Goal: Information Seeking & Learning: Understand process/instructions

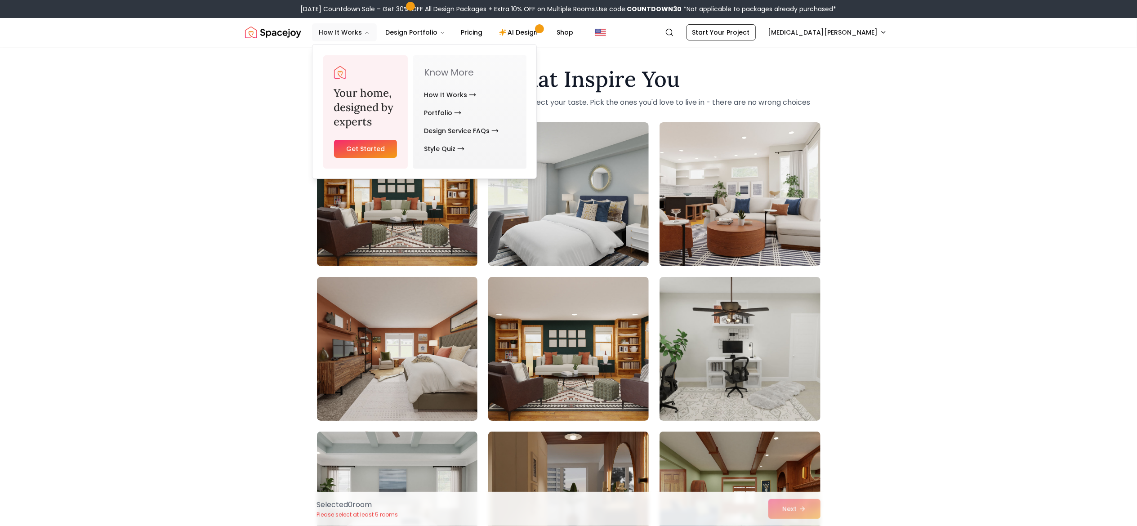
click at [349, 31] on button "How It Works" at bounding box center [344, 32] width 65 height 18
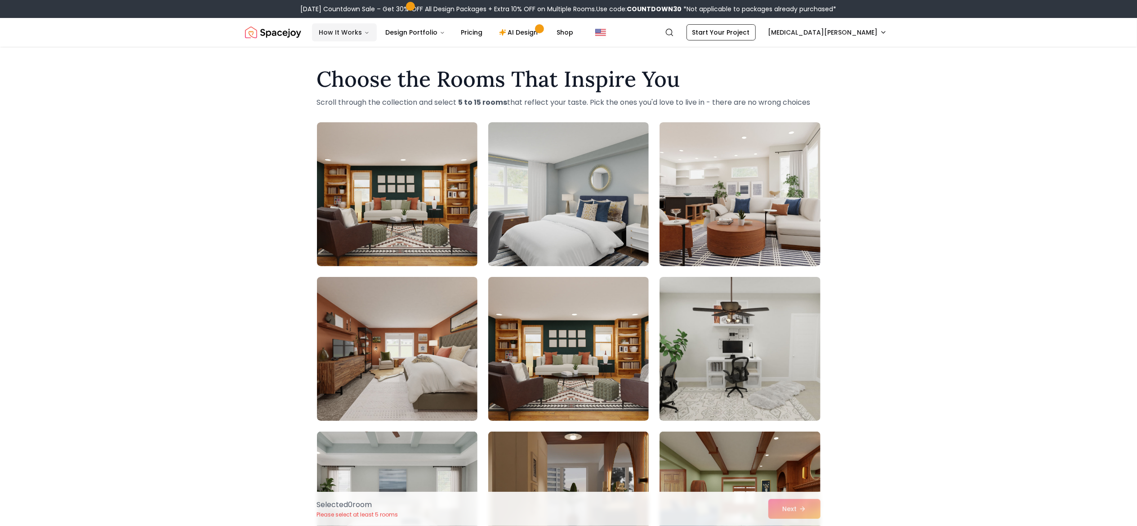
click at [349, 31] on button "How It Works" at bounding box center [344, 32] width 65 height 18
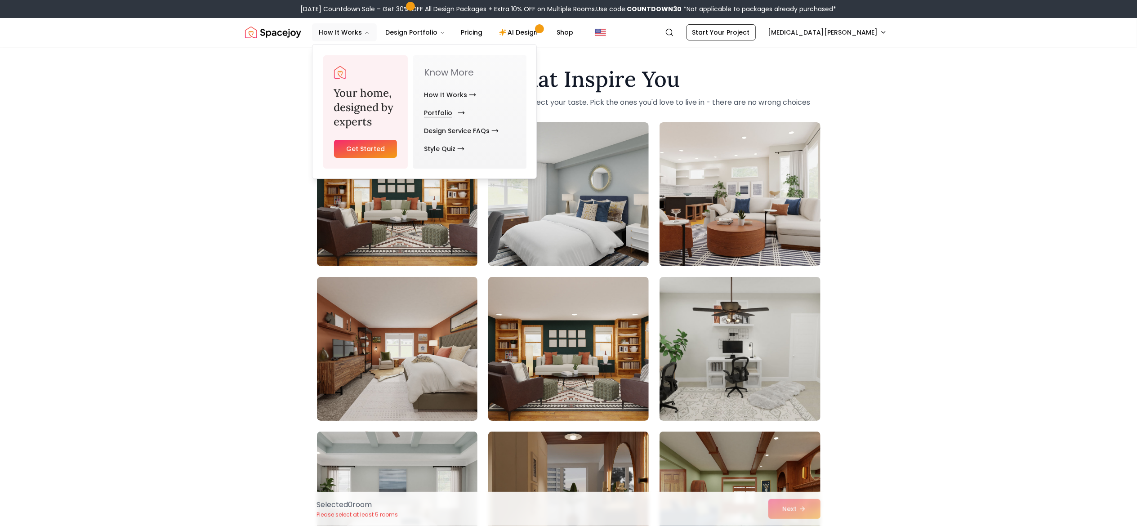
click at [454, 111] on link "Portfolio" at bounding box center [442, 113] width 37 height 18
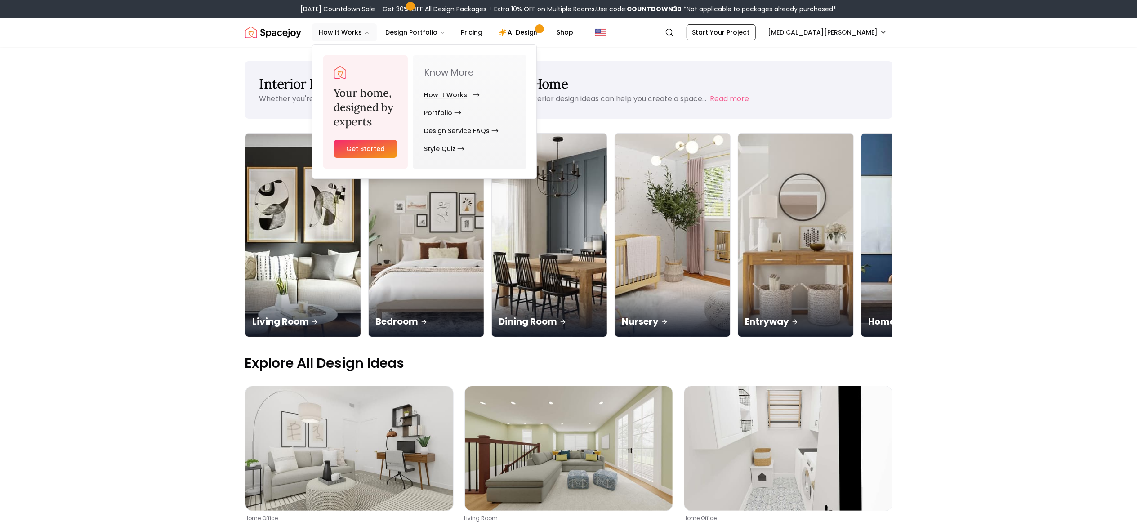
click at [461, 93] on link "How It Works" at bounding box center [450, 95] width 52 height 18
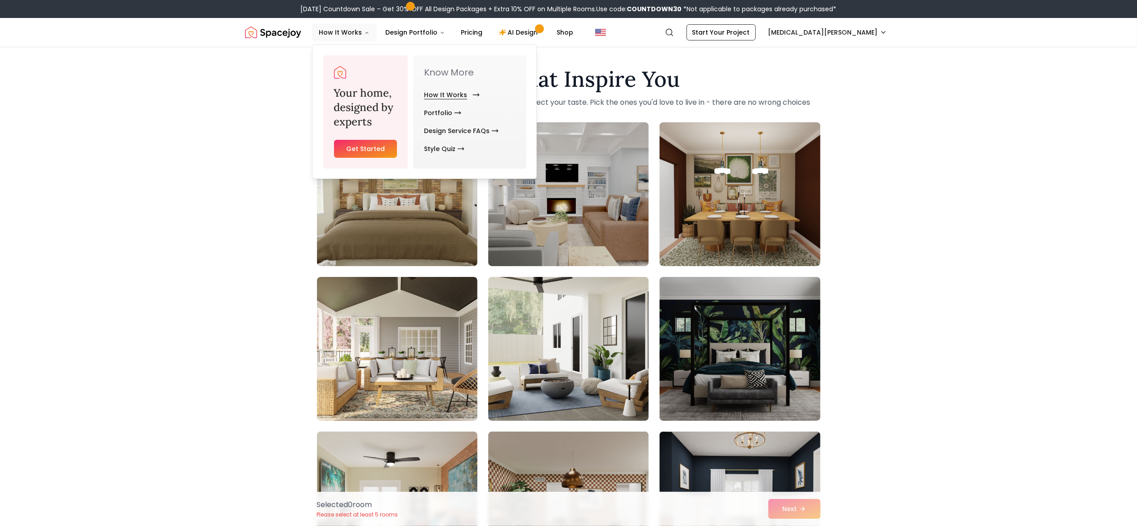
click at [446, 90] on link "How It Works" at bounding box center [450, 95] width 52 height 18
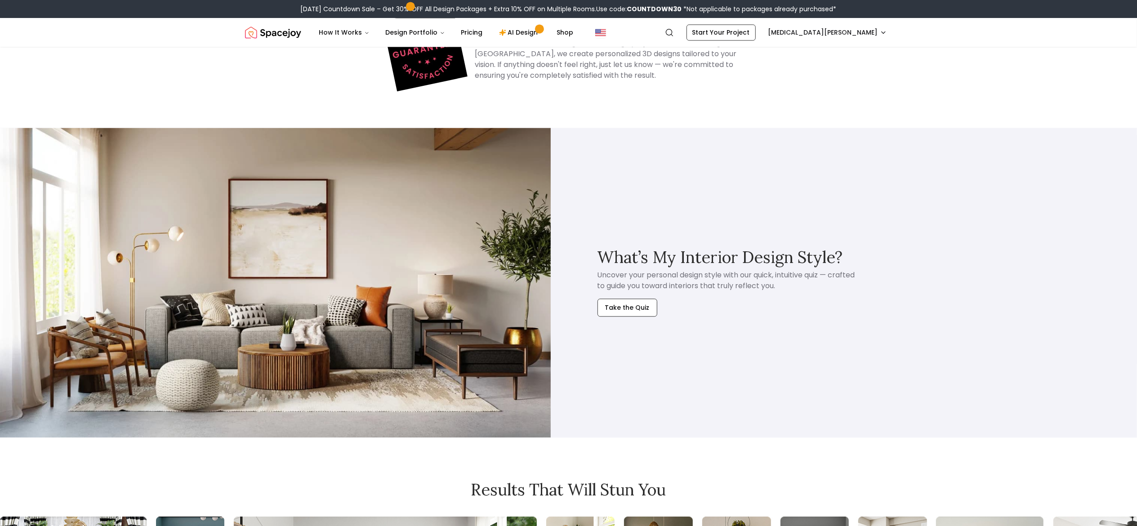
scroll to position [1920, 0]
